Goal: Task Accomplishment & Management: Manage account settings

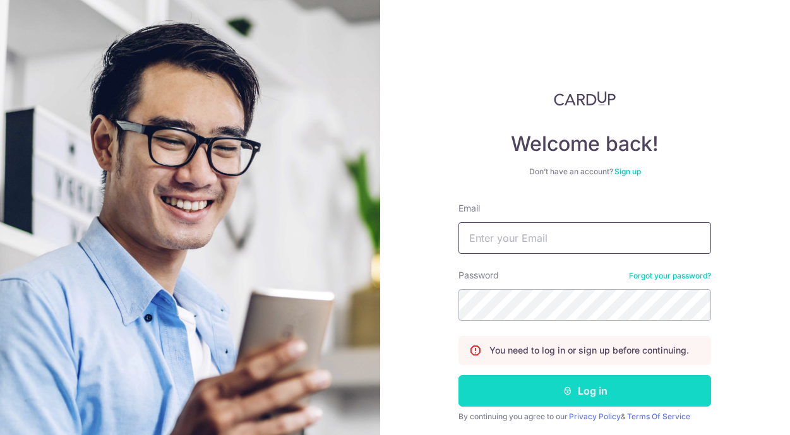
type input "[EMAIL_ADDRESS][DOMAIN_NAME]"
click at [585, 397] on button "Log in" at bounding box center [584, 391] width 252 height 32
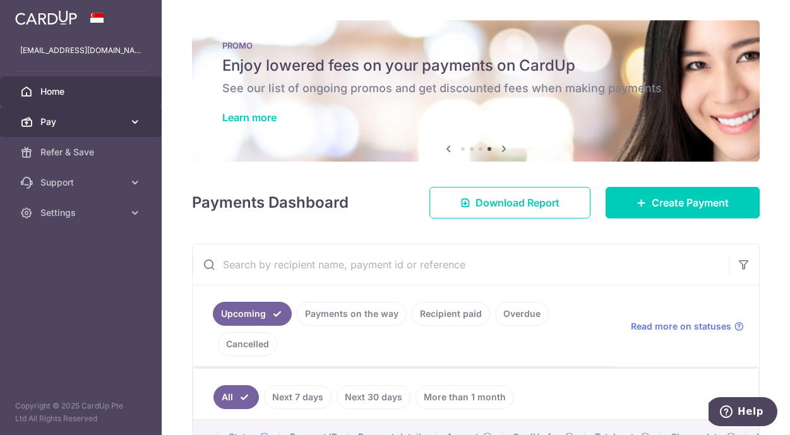
click at [137, 116] on icon at bounding box center [135, 122] width 13 height 13
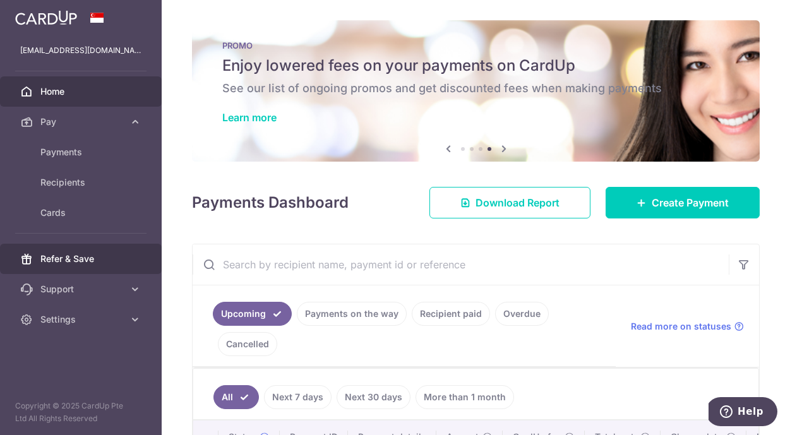
click at [88, 264] on span "Refer & Save" at bounding box center [81, 258] width 83 height 13
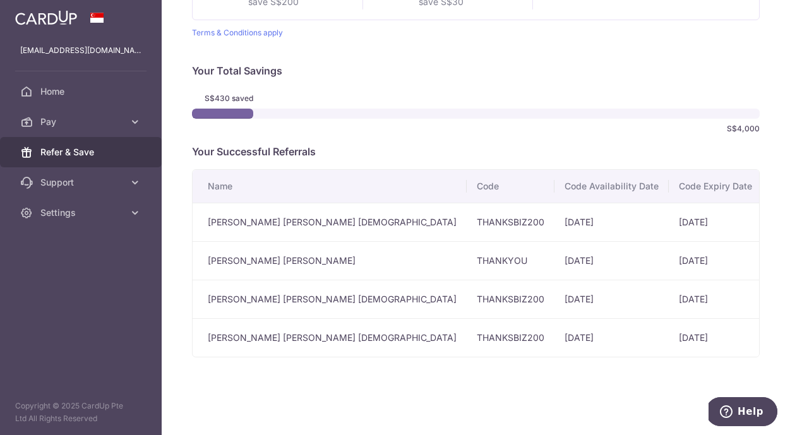
scroll to position [174, 0]
